Goal: Task Accomplishment & Management: Use online tool/utility

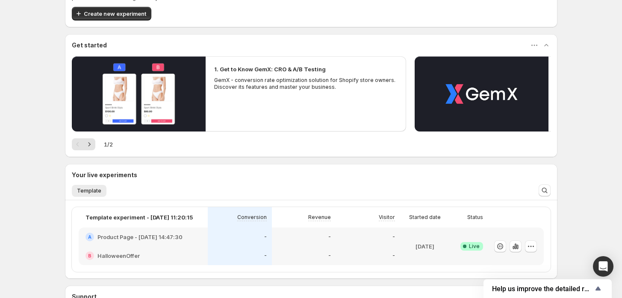
scroll to position [47, 0]
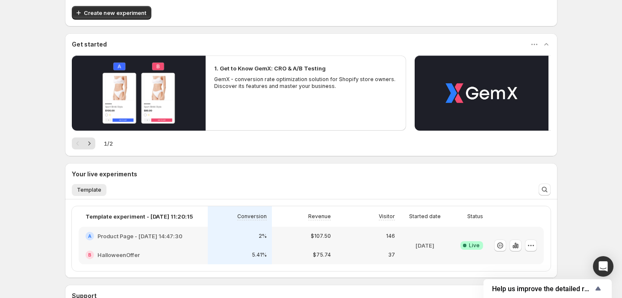
scroll to position [59, 0]
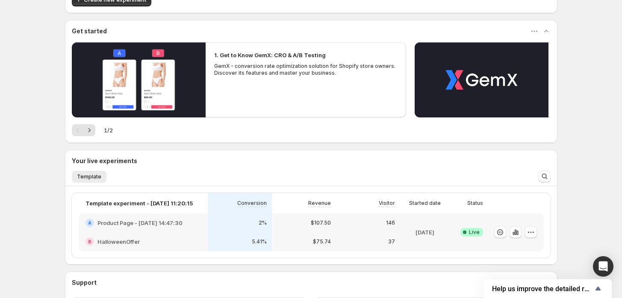
click at [47, 185] on div "Welcome to GemX , Edoardo Zambelli Info Free trial on Content Testing plan (14 …" at bounding box center [311, 156] width 622 height 431
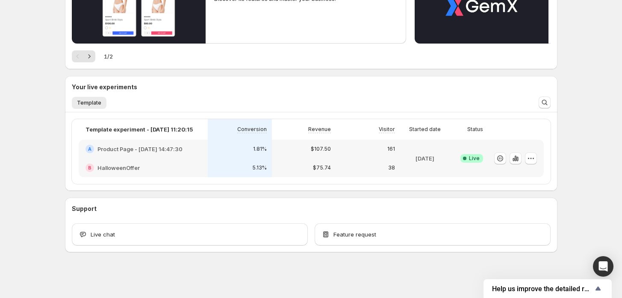
scroll to position [133, 0]
click at [518, 158] on icon "button" at bounding box center [518, 159] width 2 height 5
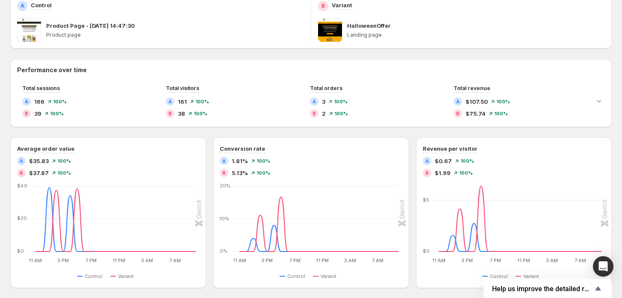
scroll to position [112, 0]
